Goal: Navigation & Orientation: Find specific page/section

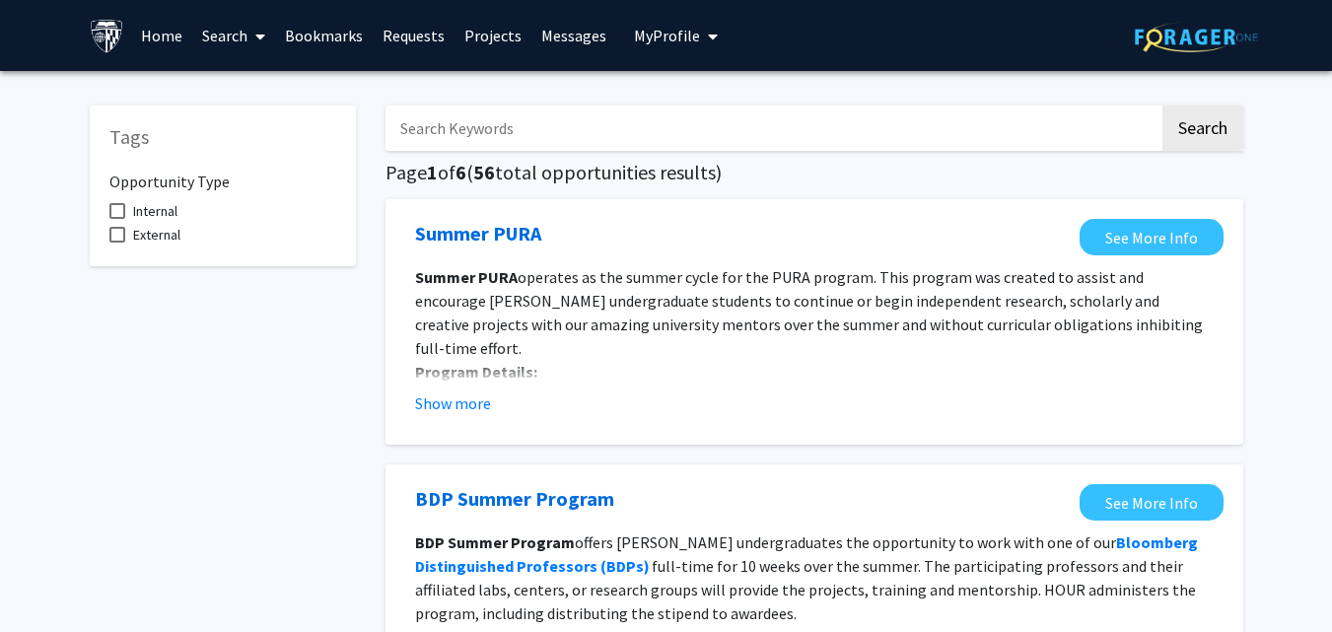
click at [486, 36] on link "Projects" at bounding box center [493, 35] width 77 height 69
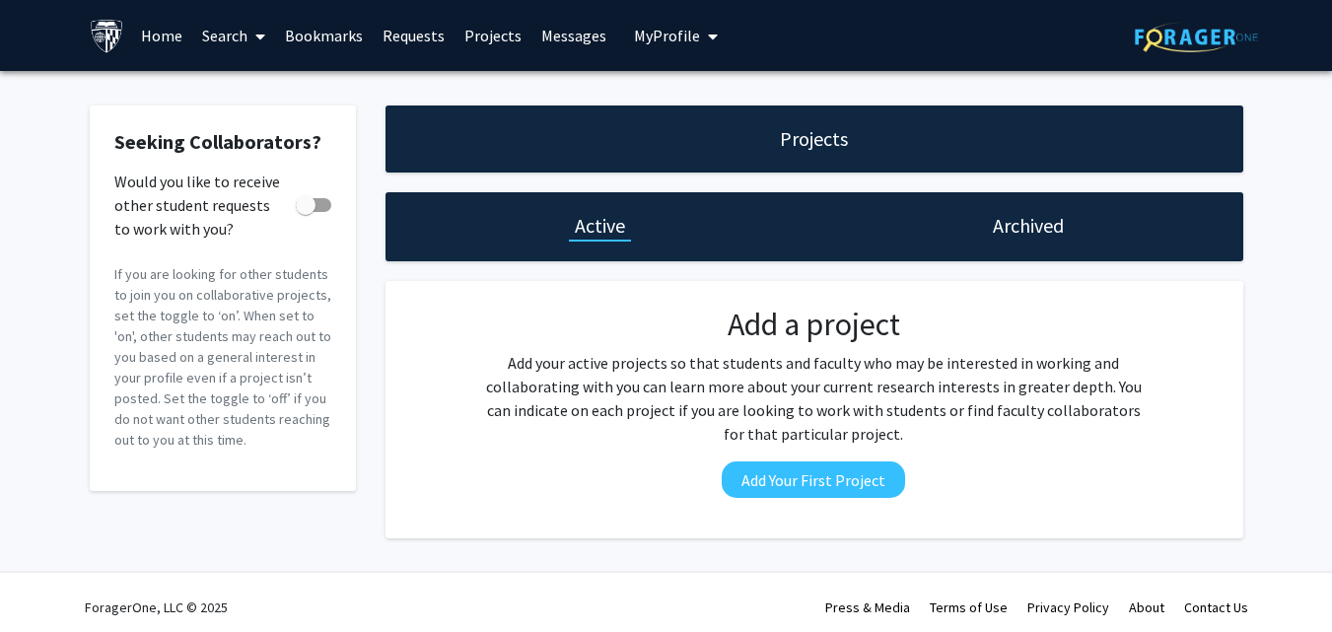
click at [593, 226] on h1 "Active" at bounding box center [600, 226] width 50 height 28
click at [484, 34] on link "Projects" at bounding box center [493, 35] width 77 height 69
click at [167, 32] on link "Home" at bounding box center [161, 35] width 61 height 69
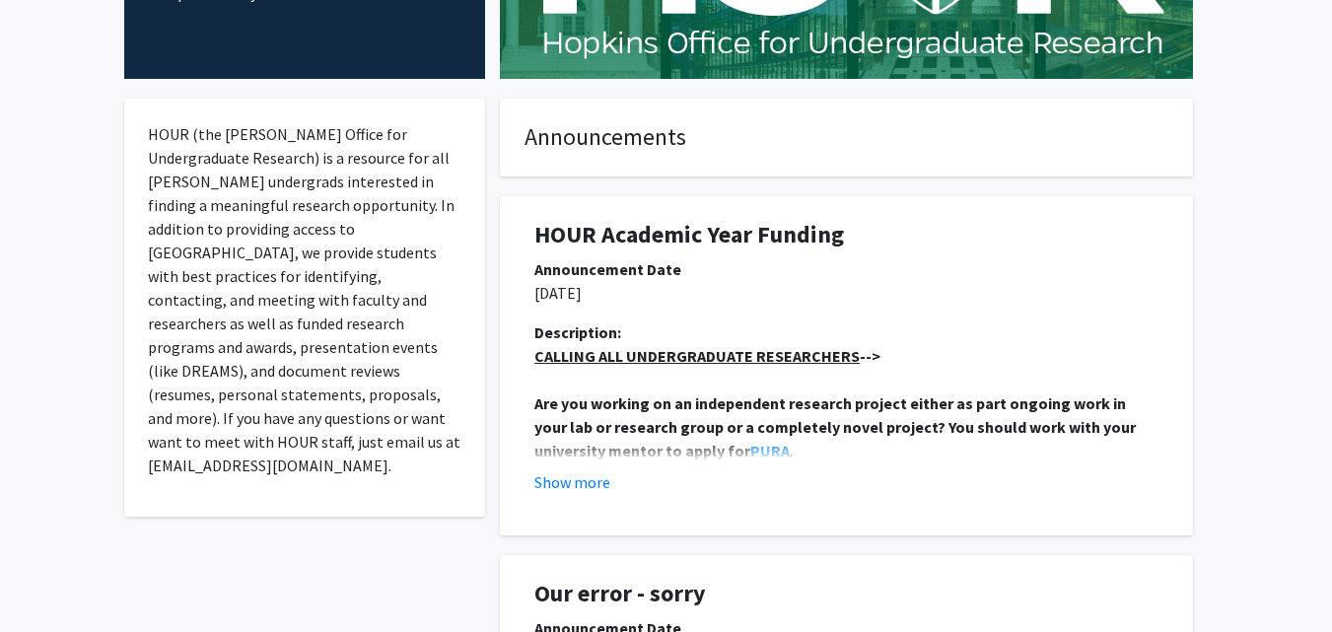
scroll to position [316, 0]
